Goal: Task Accomplishment & Management: Manage account settings

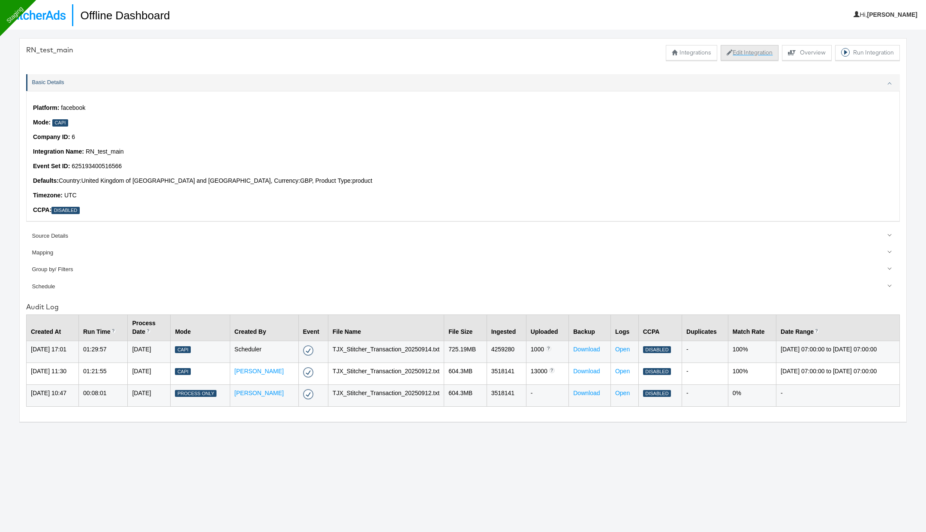
click at [743, 48] on button "Edit Integration" at bounding box center [750, 52] width 58 height 15
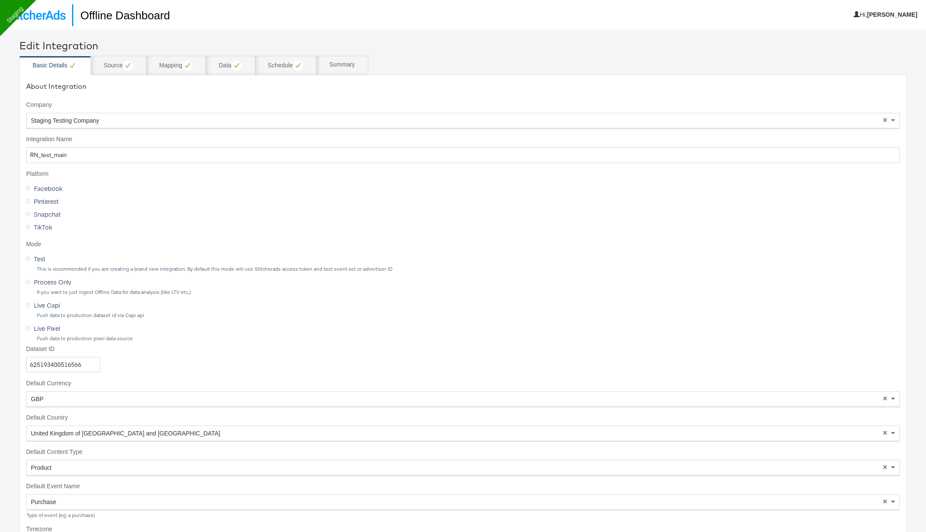
click at [38, 266] on div "This is recommended if you are creating a brand new integration. By default thi…" at bounding box center [467, 269] width 863 height 6
click at [37, 258] on span "Test" at bounding box center [40, 258] width 12 height 9
click at [0, 0] on input "Test" at bounding box center [0, 0] width 0 height 0
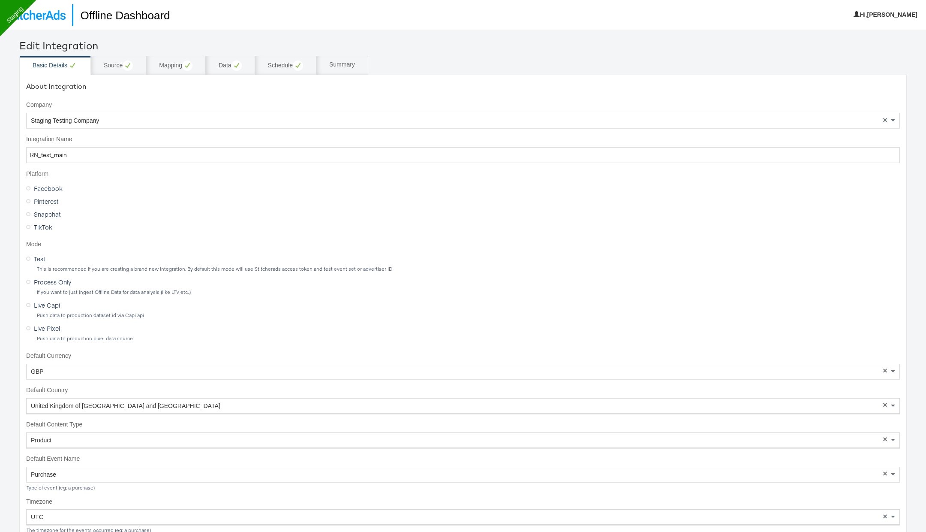
scroll to position [101, 0]
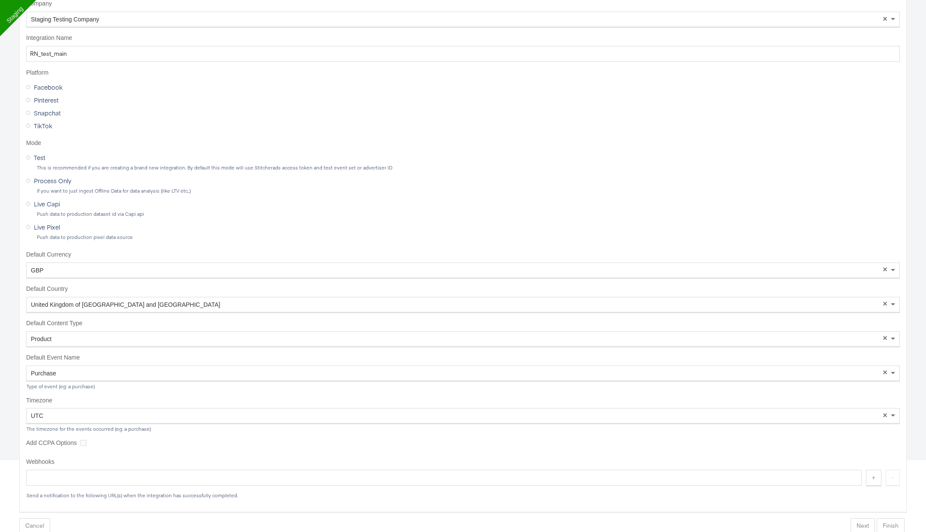
click at [890, 525] on button "Finish" at bounding box center [891, 525] width 28 height 15
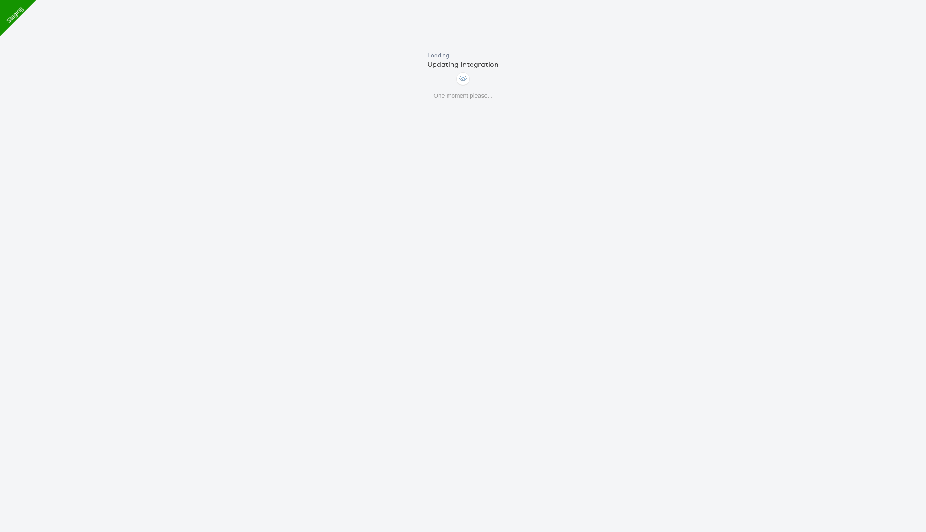
scroll to position [29, 0]
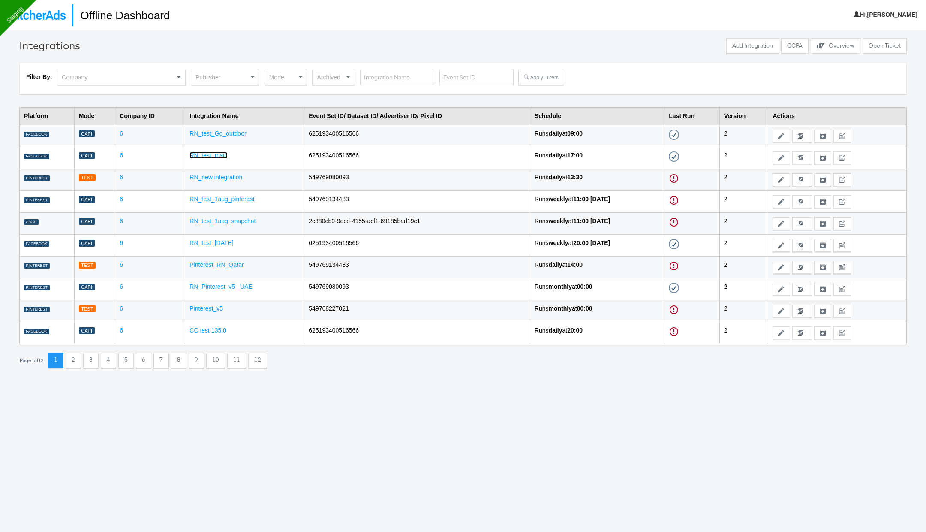
click at [213, 152] on link "RN_test_main" at bounding box center [209, 155] width 38 height 7
